Goal: Navigation & Orientation: Find specific page/section

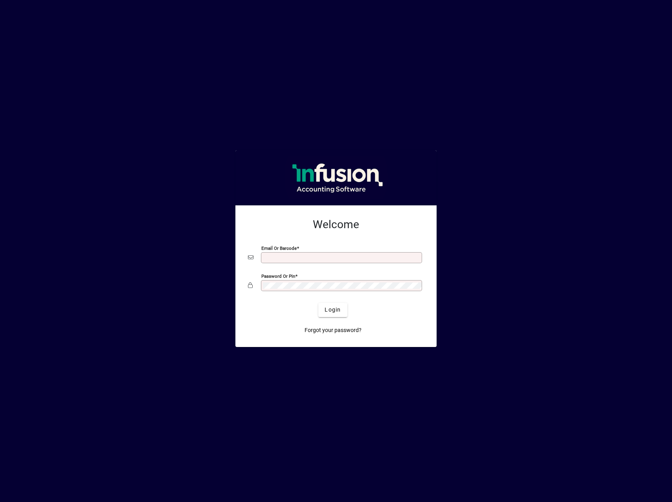
type input "**********"
click at [335, 312] on span "Login" at bounding box center [333, 310] width 16 height 8
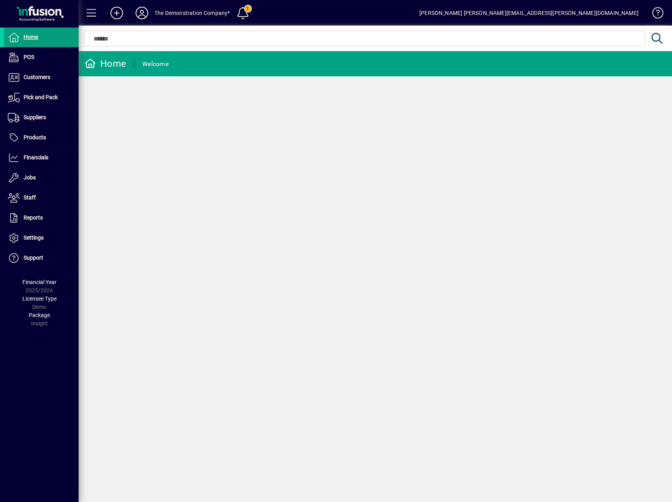
click at [39, 298] on span "Licensee Type" at bounding box center [39, 298] width 34 height 6
click at [31, 260] on span "Support" at bounding box center [34, 257] width 20 height 6
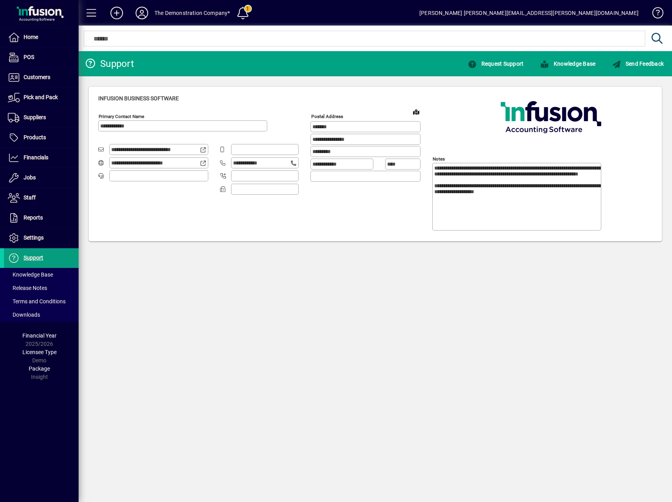
type input "**********"
click at [32, 288] on span "Release Notes" at bounding box center [27, 288] width 39 height 6
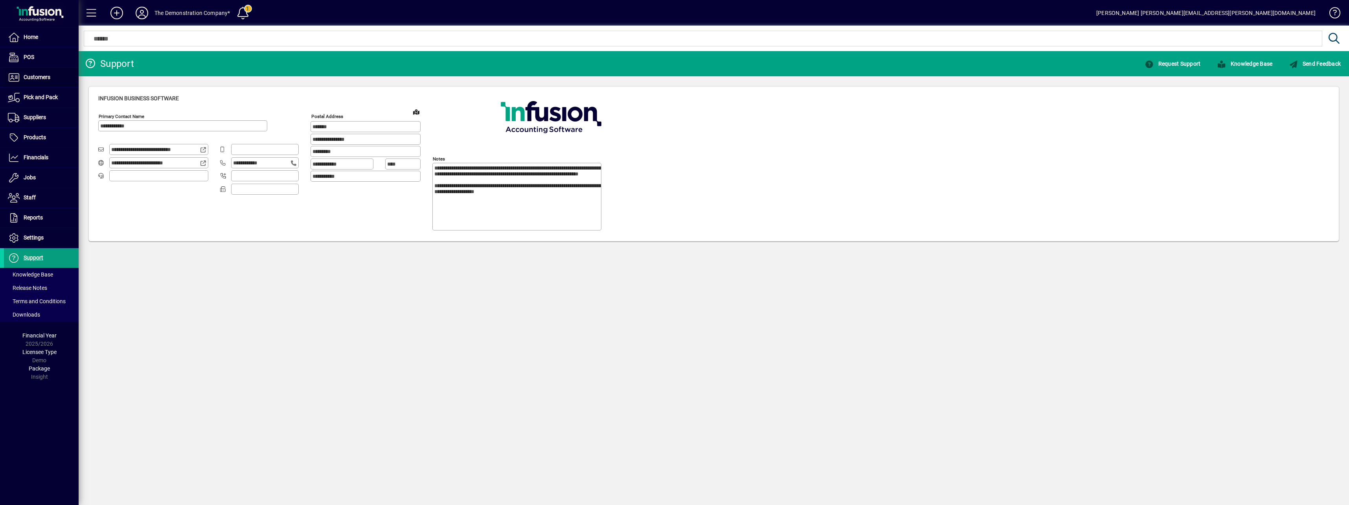
click at [29, 81] on span "Customers" at bounding box center [27, 77] width 46 height 9
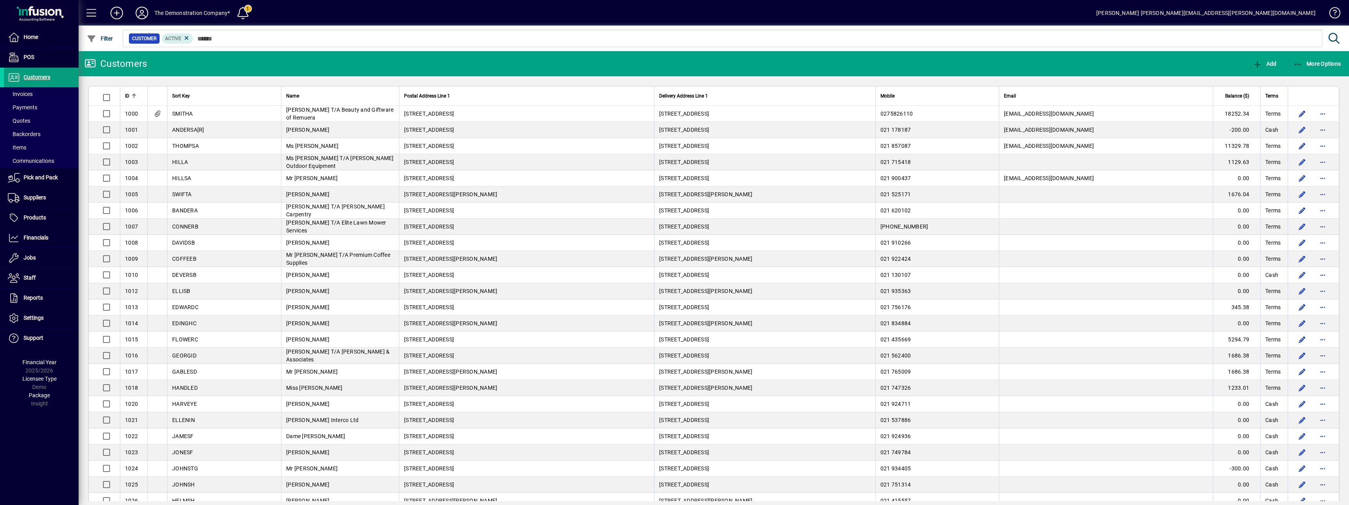
click at [29, 96] on span "Invoices" at bounding box center [20, 94] width 25 height 6
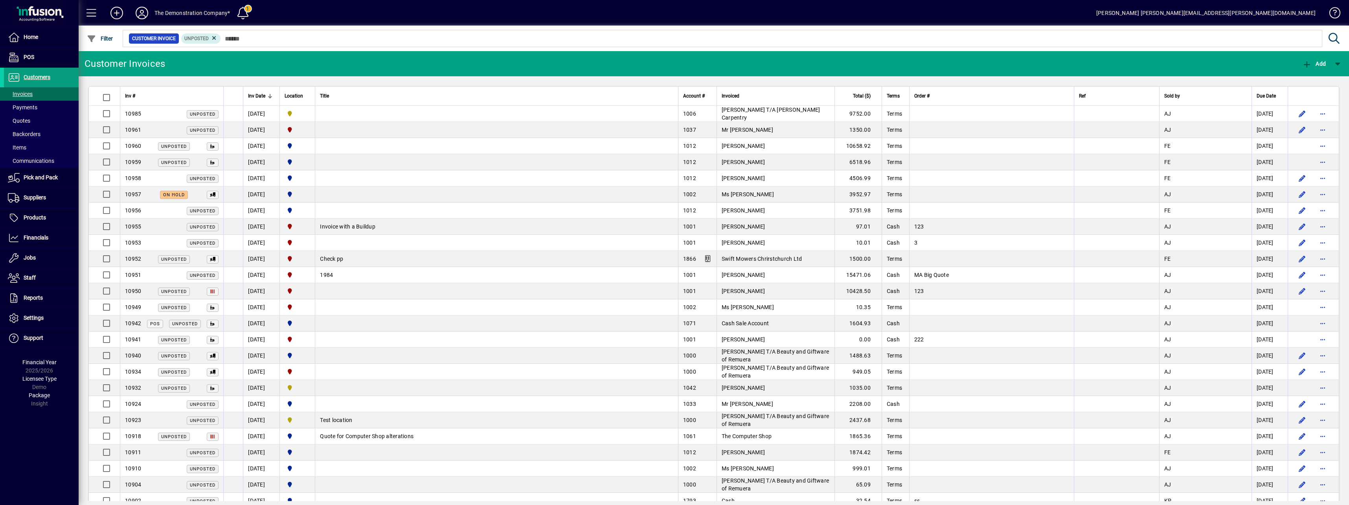
click at [198, 195] on div "10957 On hold" at bounding box center [172, 194] width 94 height 8
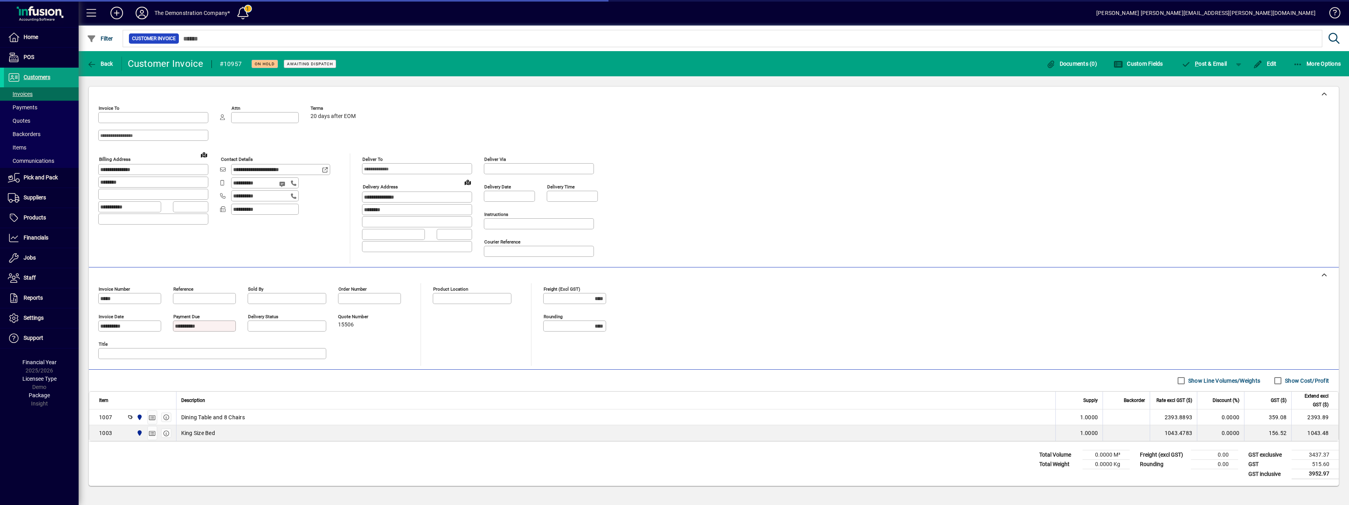
type input "**********"
type input "********"
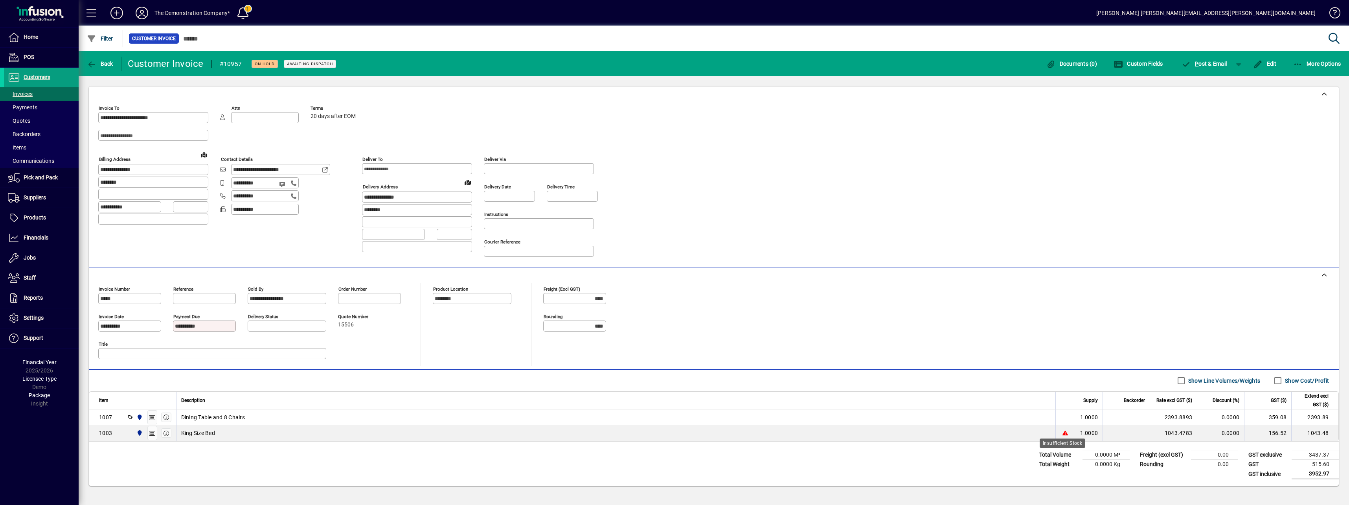
click at [672, 433] on icon at bounding box center [1063, 433] width 0 height 6
click at [22, 106] on span "Payments" at bounding box center [22, 107] width 29 height 6
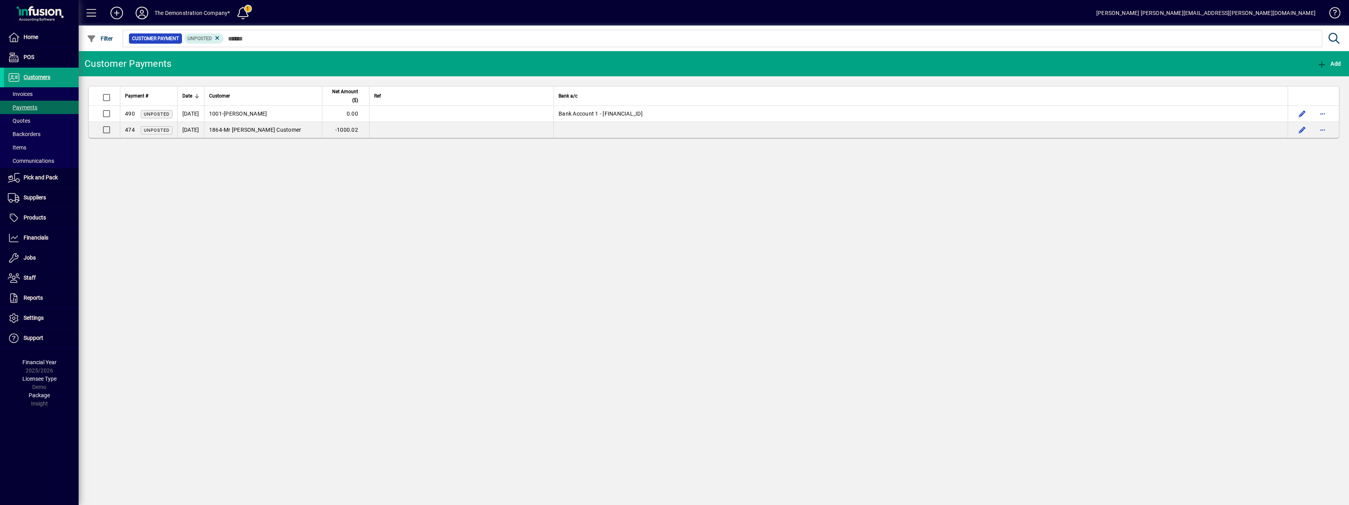
click at [29, 36] on span "Home" at bounding box center [31, 37] width 15 height 6
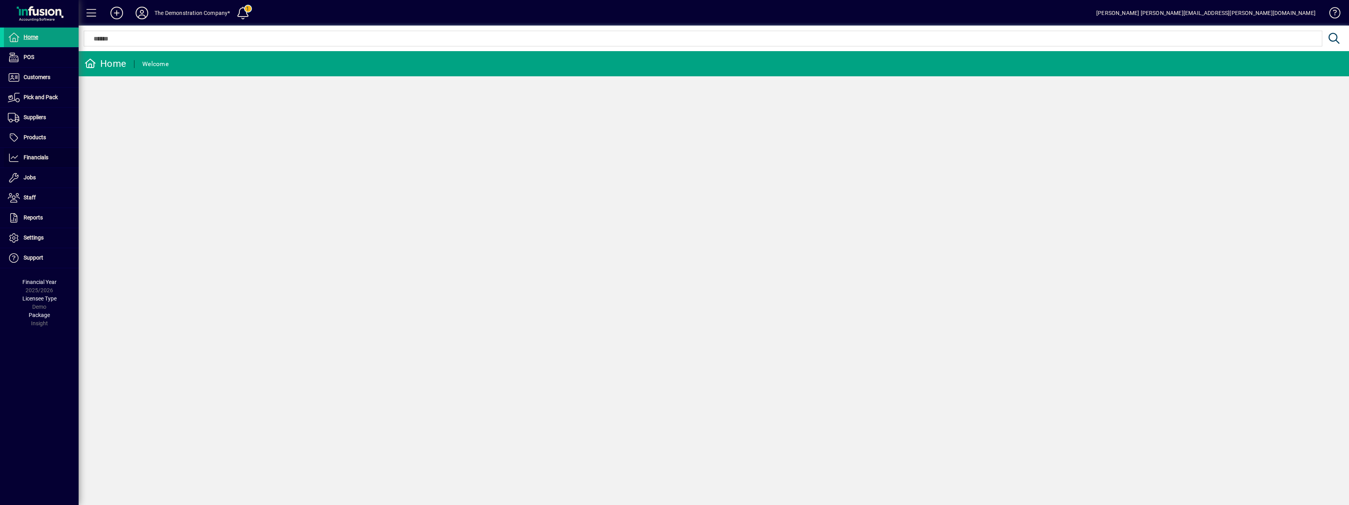
click at [30, 159] on span "Financials" at bounding box center [36, 157] width 25 height 6
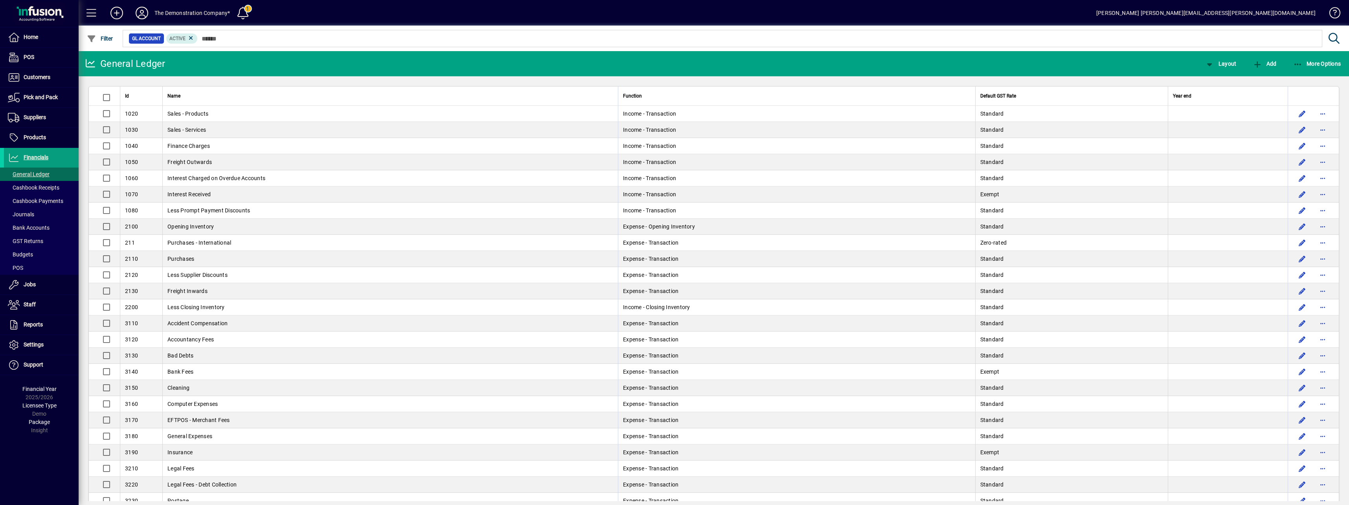
click at [28, 212] on span "Journals" at bounding box center [21, 214] width 26 height 6
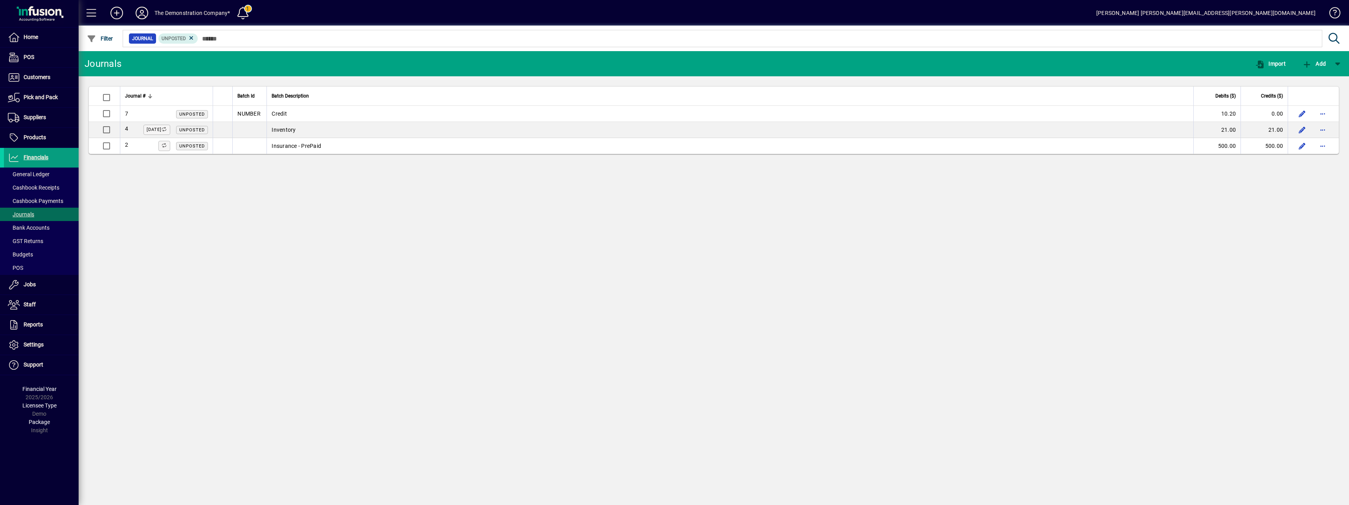
click at [26, 201] on span "Cashbook Payments" at bounding box center [35, 201] width 55 height 6
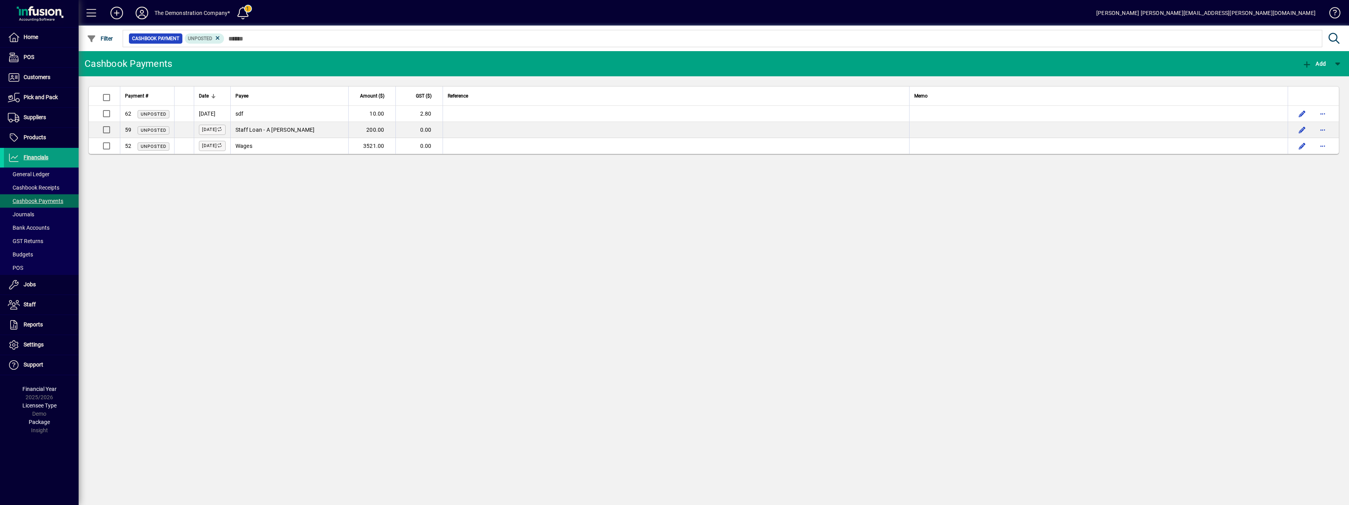
click at [26, 186] on span "Cashbook Receipts" at bounding box center [34, 187] width 52 height 6
click at [19, 240] on span "GST Returns" at bounding box center [25, 241] width 35 height 6
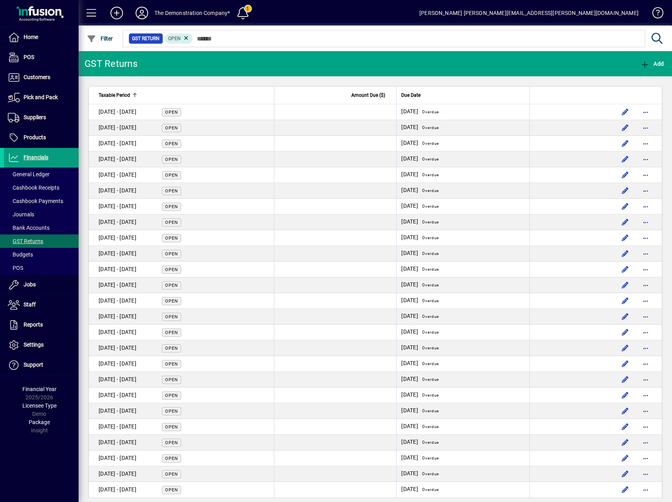
click at [24, 202] on span "Cashbook Payments" at bounding box center [35, 201] width 55 height 6
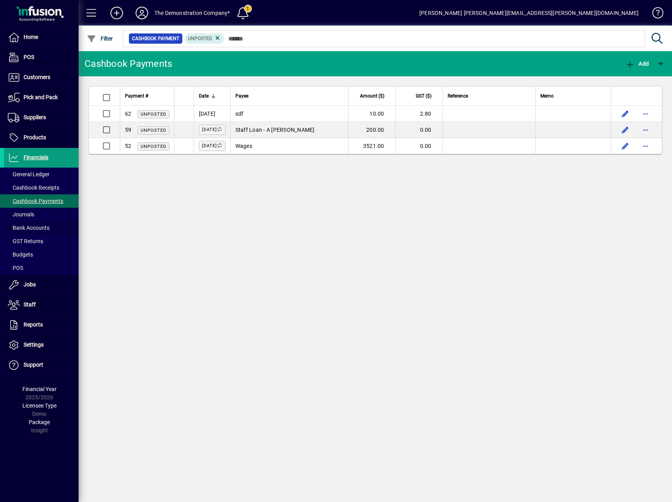
click at [22, 224] on span "Bank Accounts" at bounding box center [27, 228] width 46 height 8
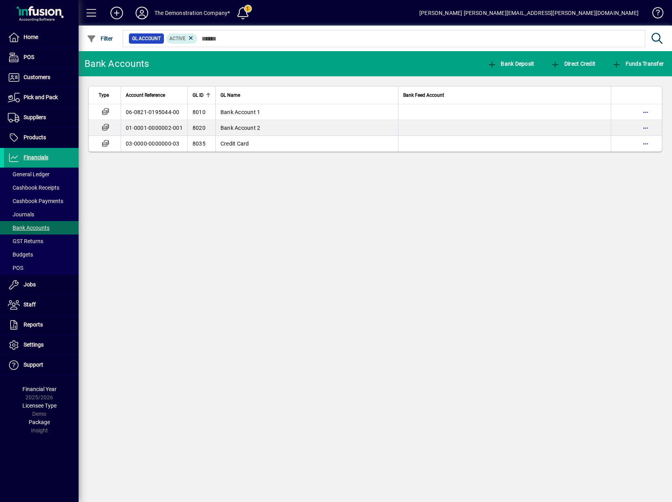
click at [165, 111] on td "06-0821-0195044-00" at bounding box center [154, 112] width 67 height 16
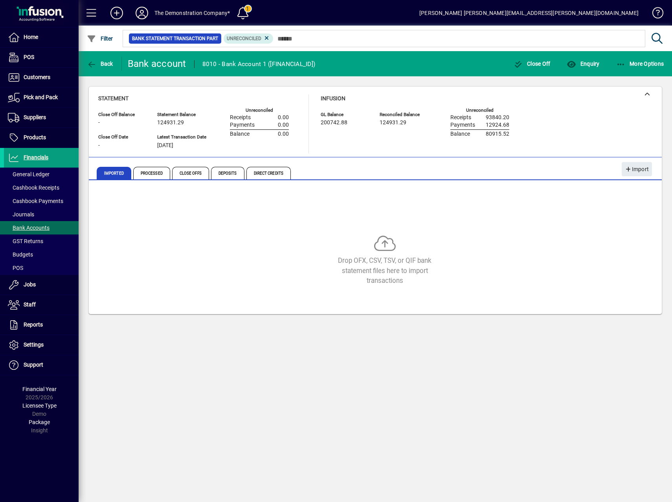
click at [158, 171] on span "Processed" at bounding box center [151, 173] width 37 height 13
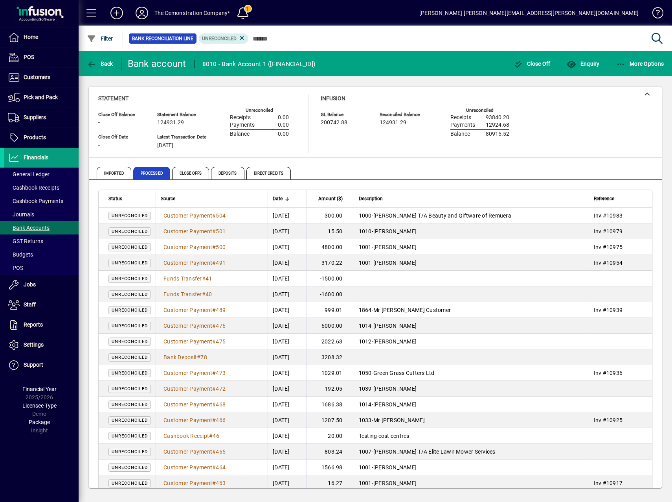
click at [183, 175] on span "Close Offs" at bounding box center [190, 173] width 37 height 13
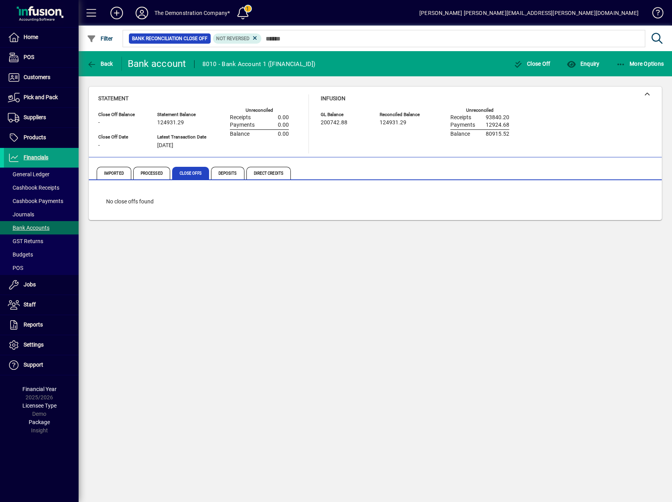
click at [235, 175] on span "Deposits" at bounding box center [227, 173] width 33 height 13
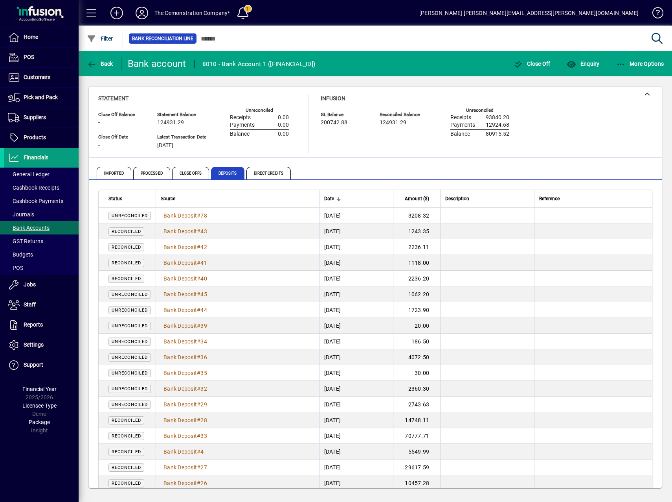
click at [114, 172] on span "Imported" at bounding box center [114, 173] width 35 height 13
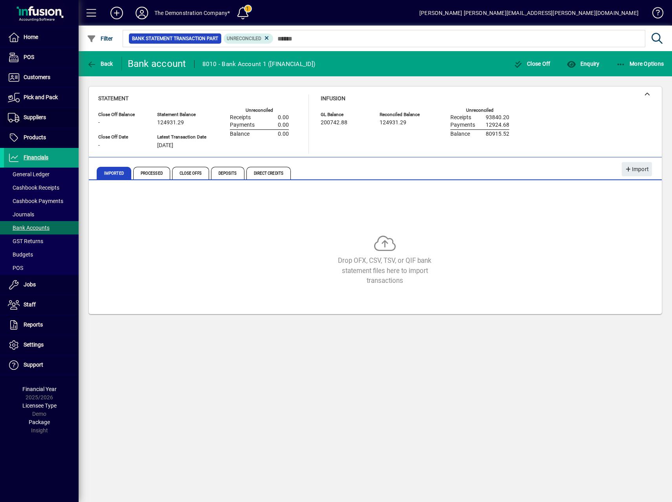
click at [33, 116] on span "Suppliers" at bounding box center [35, 117] width 22 height 6
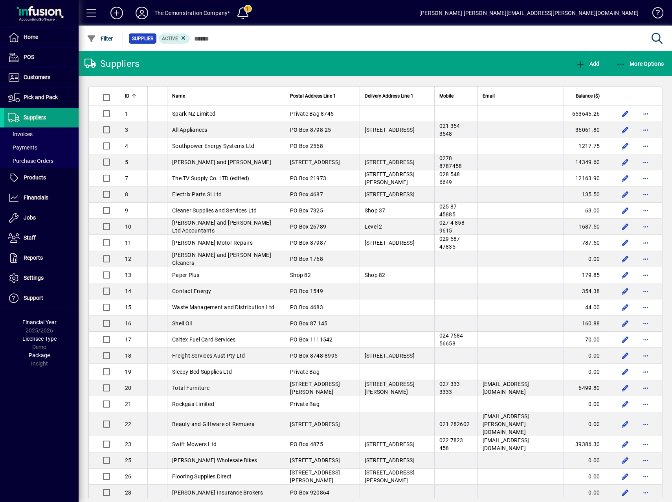
click at [34, 61] on span at bounding box center [41, 57] width 75 height 19
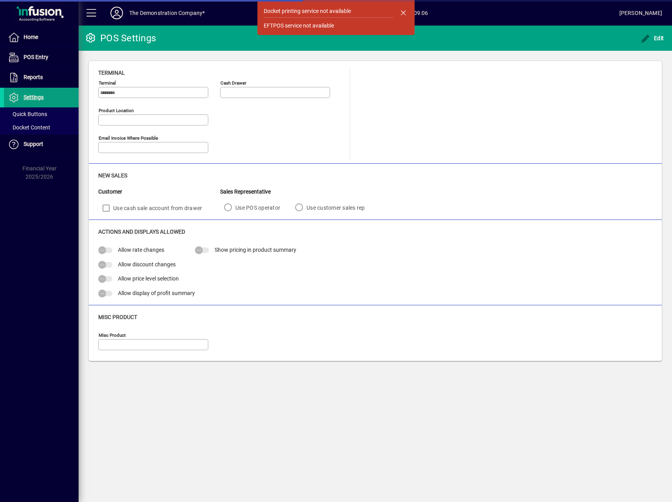
type input "**********"
click at [29, 43] on span at bounding box center [41, 37] width 75 height 19
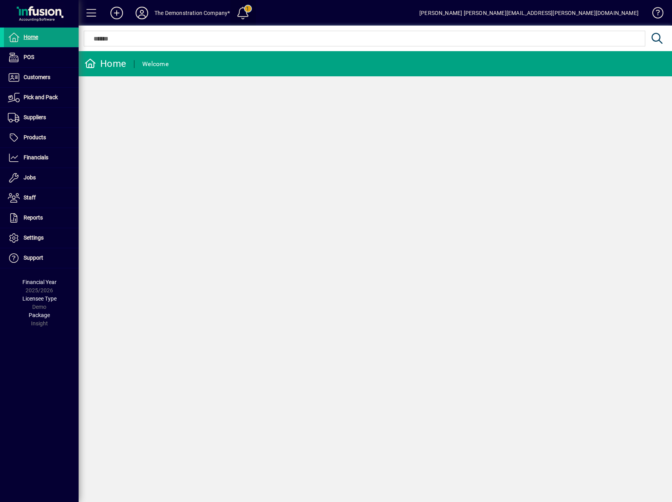
click at [245, 9] on span at bounding box center [243, 13] width 19 height 19
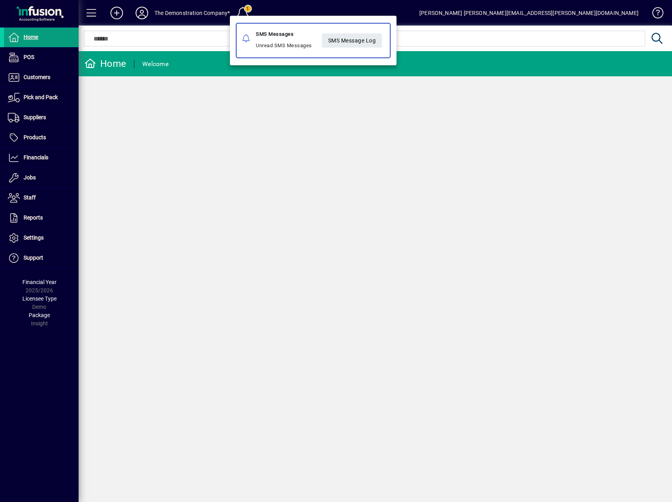
click at [331, 38] on span "SMS Message Log" at bounding box center [352, 40] width 48 height 13
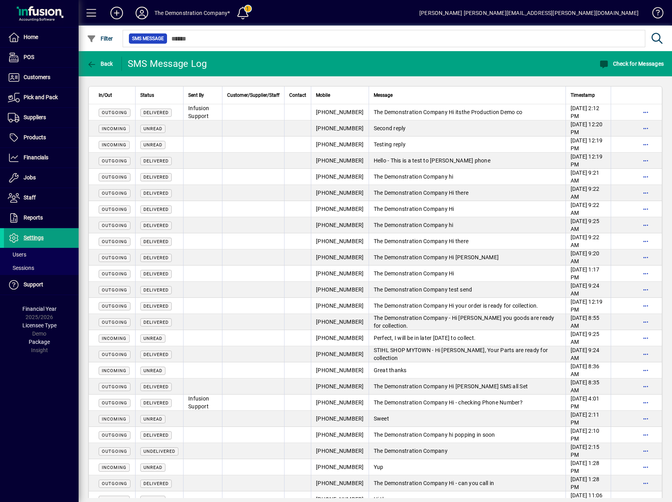
click at [394, 113] on td "The Demonstration Company Hi itsthe Production Demo co" at bounding box center [467, 112] width 197 height 16
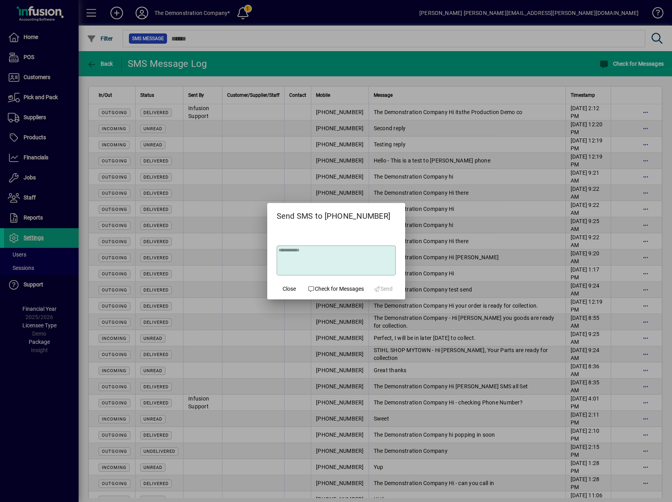
type textarea "**********"
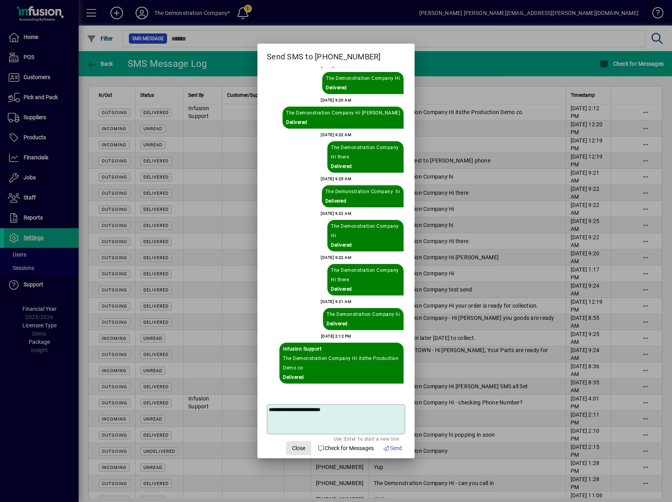
click at [297, 449] on span "Close" at bounding box center [298, 448] width 13 height 8
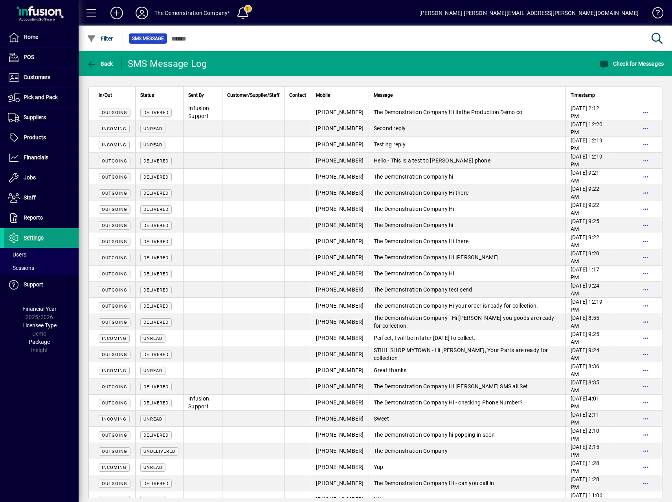
click at [371, 142] on td "Testing reply" at bounding box center [467, 144] width 197 height 16
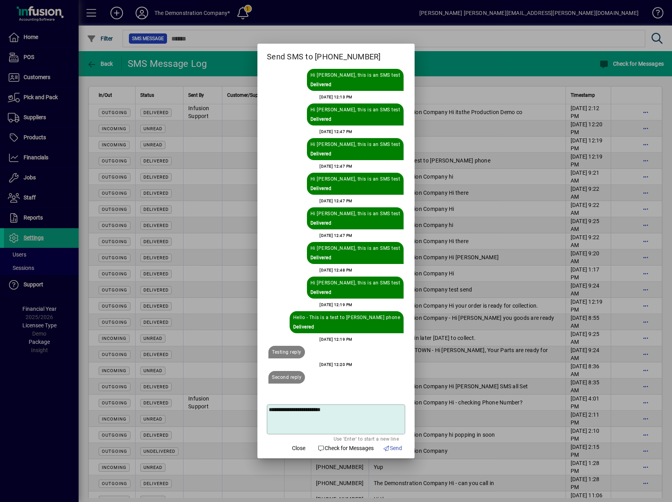
click at [292, 446] on span "Close" at bounding box center [298, 448] width 13 height 8
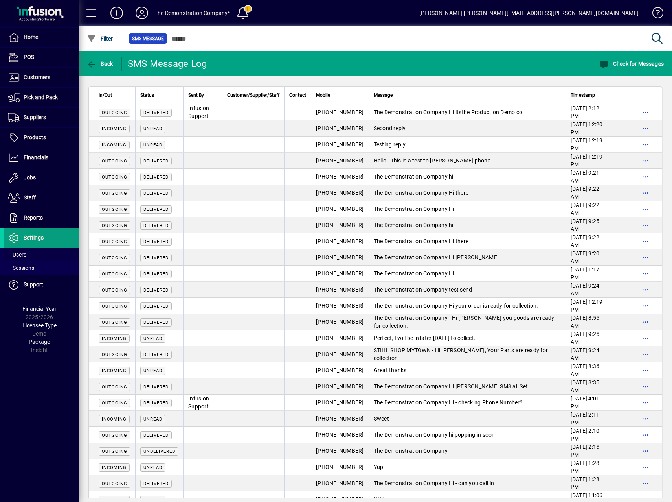
click at [26, 257] on span "Users" at bounding box center [17, 254] width 18 height 6
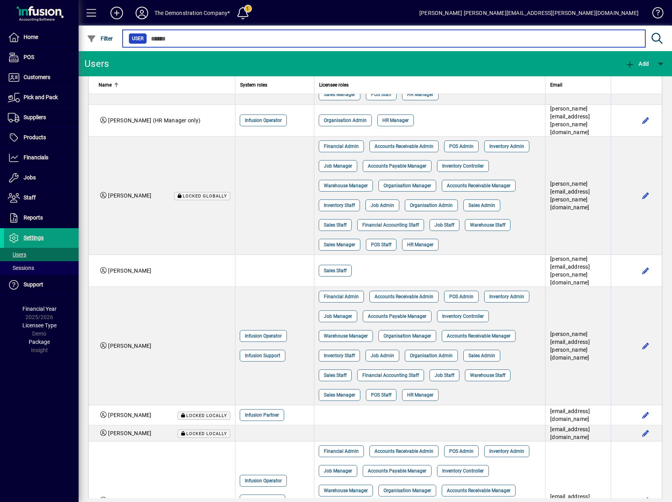
scroll to position [511, 0]
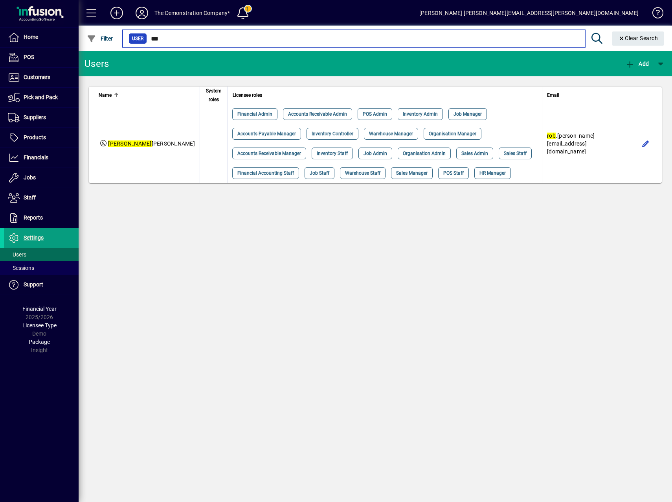
type input "***"
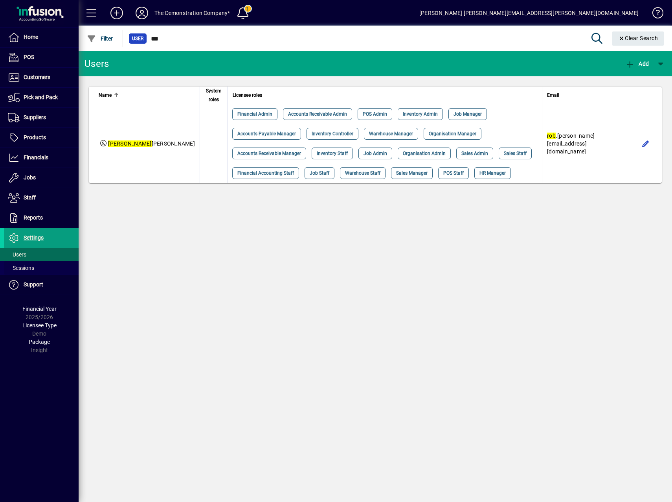
click at [32, 265] on span "Sessions" at bounding box center [21, 268] width 26 height 6
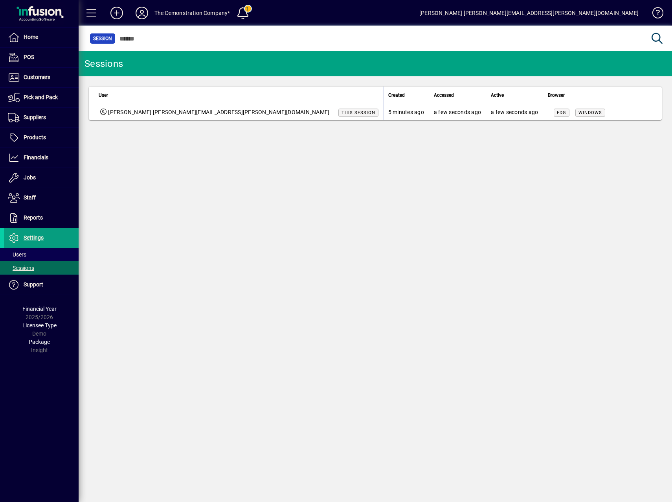
click at [256, 110] on div "[PERSON_NAME] [PERSON_NAME][EMAIL_ADDRESS][PERSON_NAME][DOMAIN_NAME] This sessi…" at bounding box center [239, 112] width 280 height 8
click at [339, 109] on span "This session" at bounding box center [359, 113] width 40 height 8
click at [429, 110] on td "a few seconds ago" at bounding box center [457, 112] width 57 height 16
click at [39, 219] on span "Reports" at bounding box center [33, 217] width 19 height 6
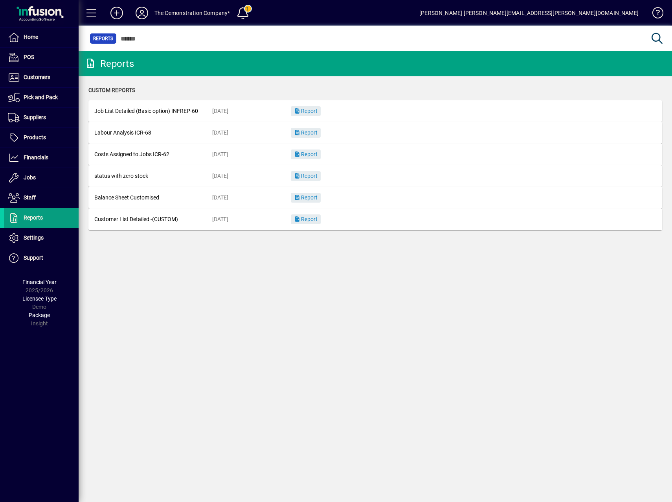
click at [318, 111] on span "Report" at bounding box center [306, 111] width 24 height 6
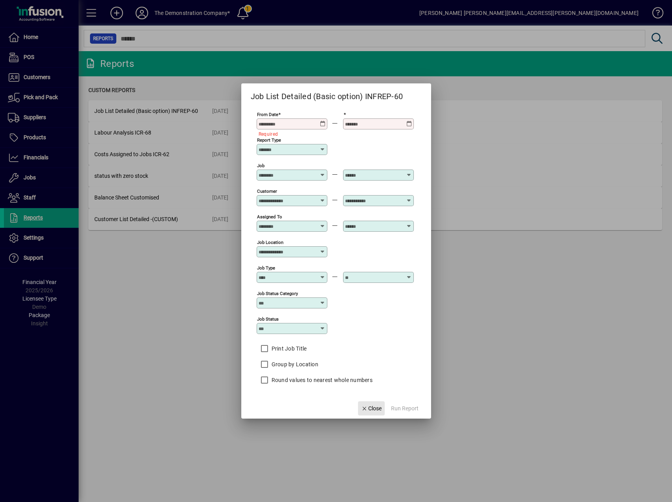
click at [377, 409] on span "Close" at bounding box center [371, 408] width 20 height 8
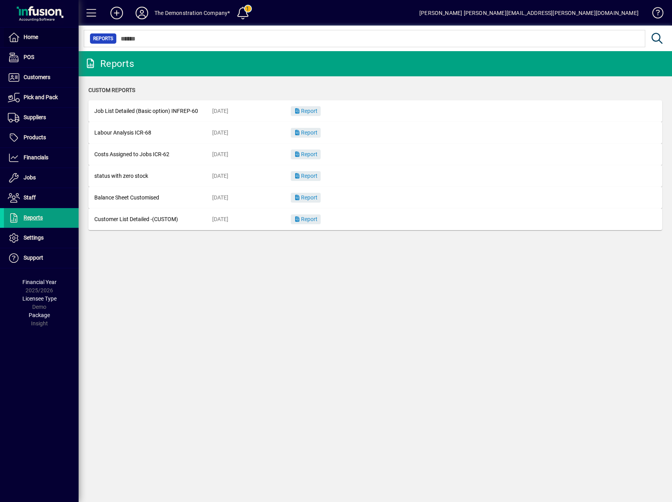
click at [24, 35] on span "Home" at bounding box center [31, 37] width 15 height 6
